Goal: Information Seeking & Learning: Check status

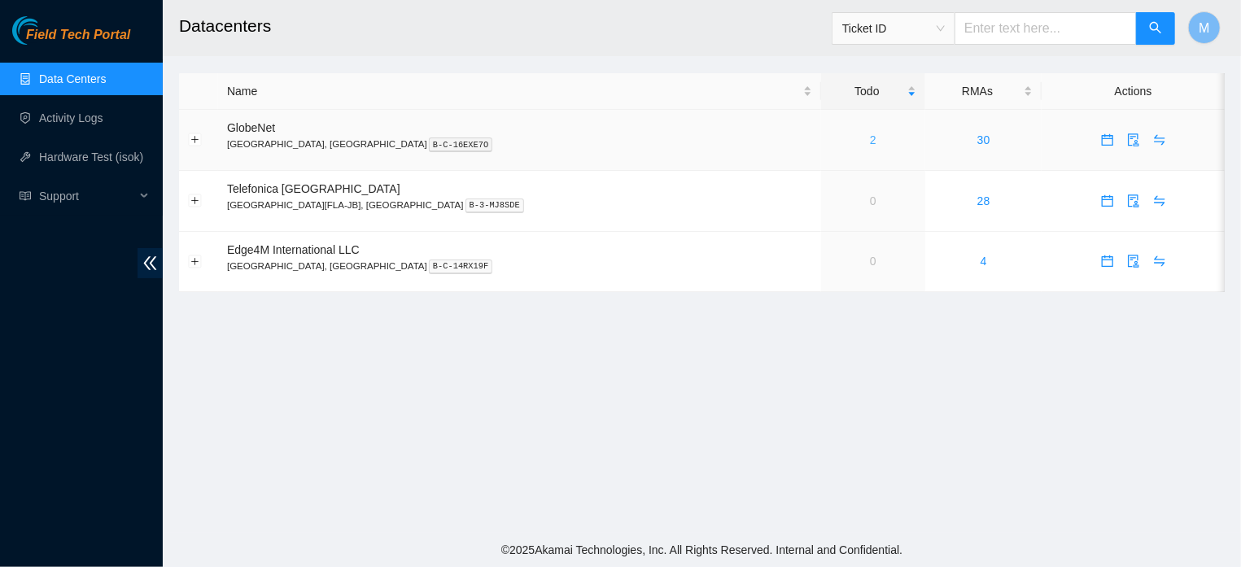
click at [870, 139] on link "2" at bounding box center [873, 139] width 7 height 13
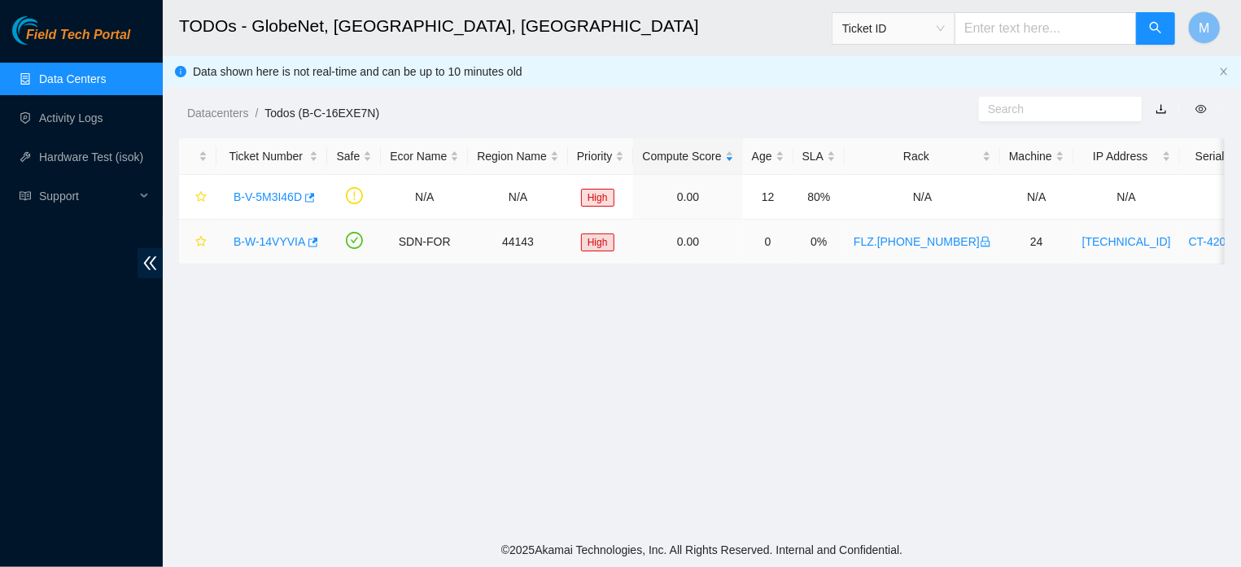
click at [281, 236] on link "B-W-14VYVIA" at bounding box center [270, 241] width 72 height 13
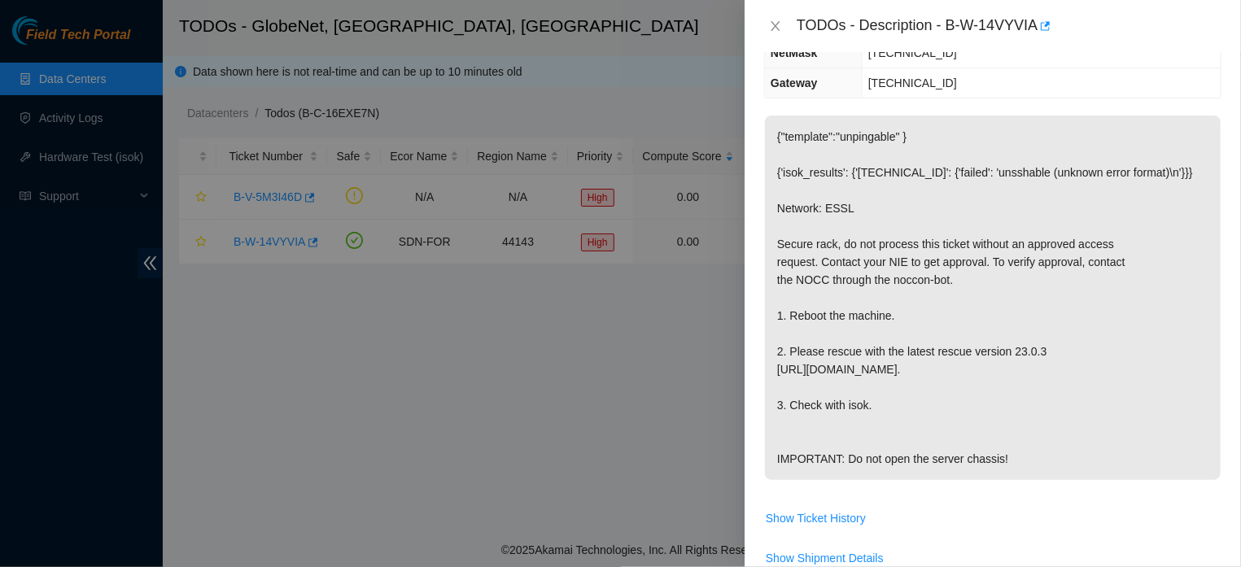
scroll to position [304, 0]
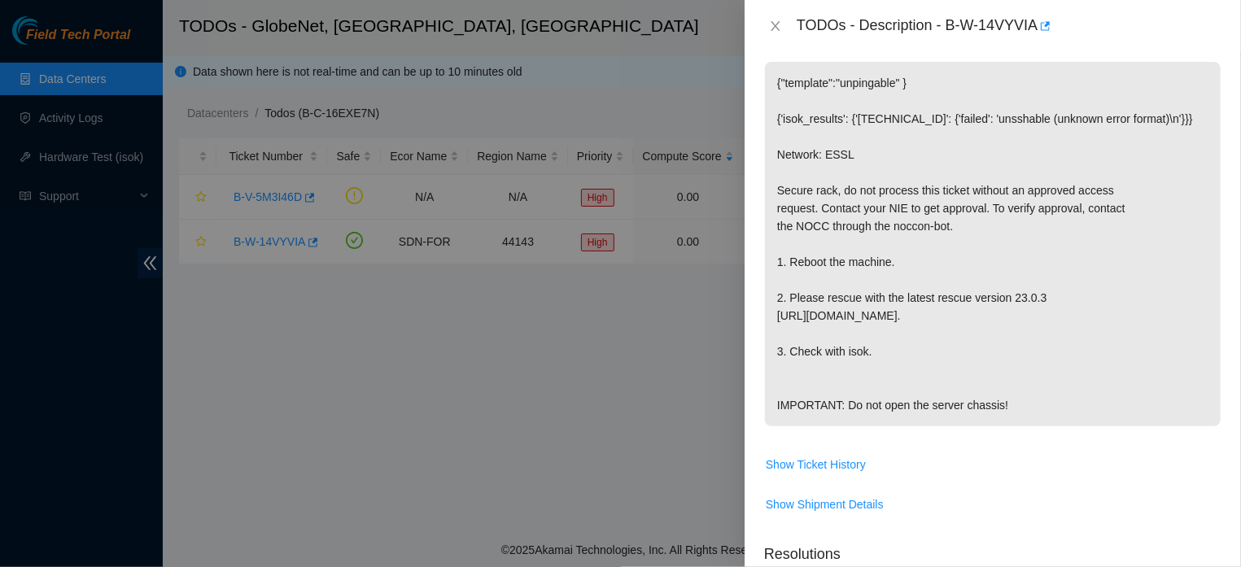
drag, startPoint x: 777, startPoint y: 286, endPoint x: 1054, endPoint y: 422, distance: 308.7
click at [1054, 422] on p "{"template":"unpingable" } {'isok_results': {'[TECHNICAL_ID]': {'failed': 'unss…" at bounding box center [993, 244] width 456 height 365
copy p "{"template":"unpingable" } {'isok_results': {'[TECHNICAL_ID]': {'failed': 'unss…"
click at [953, 200] on p "{"template":"unpingable" } {'isok_results': {'[TECHNICAL_ID]': {'failed': 'unss…" at bounding box center [993, 244] width 456 height 365
click at [772, 24] on icon "close" at bounding box center [775, 26] width 13 height 13
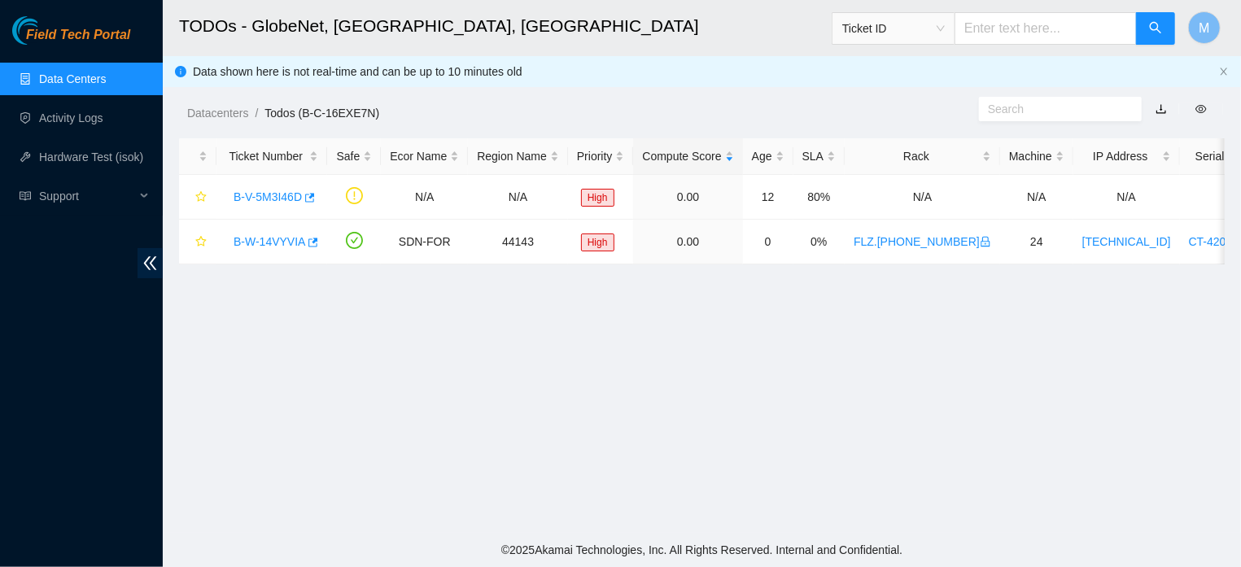
scroll to position [311, 0]
click at [594, 407] on main "TODOs - GlobeNet, [GEOGRAPHIC_DATA], [GEOGRAPHIC_DATA] Ticket ID M Data shown h…" at bounding box center [702, 266] width 1078 height 533
